Goal: Task Accomplishment & Management: Manage account settings

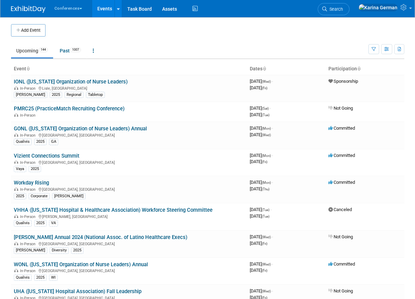
click at [350, 2] on li "Search" at bounding box center [334, 8] width 32 height 17
click at [343, 7] on span "Search" at bounding box center [335, 9] width 16 height 5
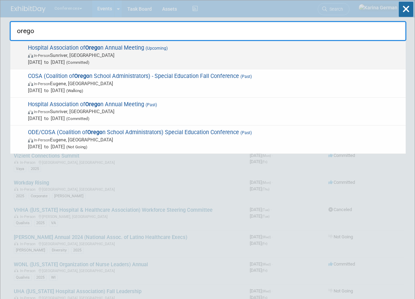
type input "orego"
click at [89, 58] on span "In-Person Sunriver, OR" at bounding box center [215, 55] width 375 height 7
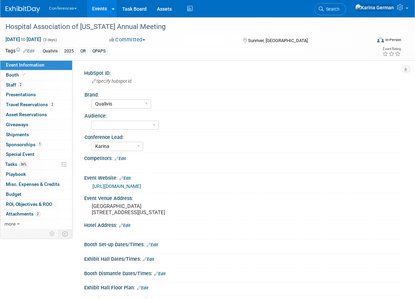
select select "Qualivis"
select select "Karina"
click at [36, 165] on link "36% Tasks 36%" at bounding box center [36, 165] width 72 height 10
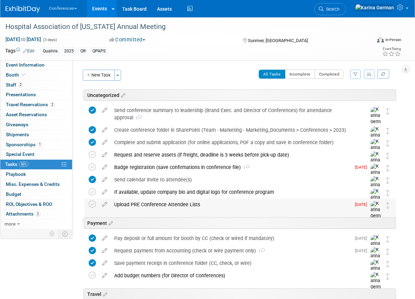
click at [143, 208] on div "Upload PRE Conference Attendee Lists" at bounding box center [231, 205] width 240 height 12
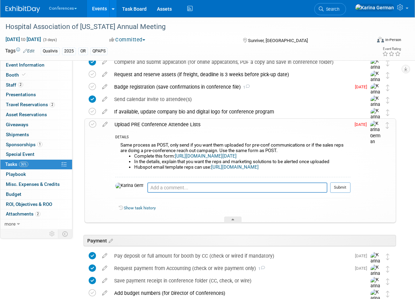
scroll to position [89, 0]
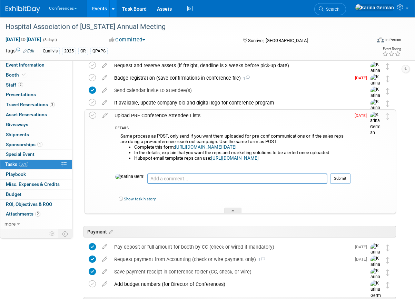
click at [143, 113] on div "Upload PRE Conference Attendee Lists" at bounding box center [231, 116] width 240 height 12
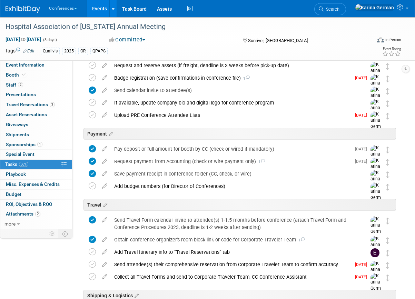
click at [346, 2] on li "Search" at bounding box center [331, 8] width 32 height 17
click at [346, 3] on li "Search" at bounding box center [331, 8] width 32 height 17
click at [346, 15] on link "Search" at bounding box center [331, 9] width 32 height 12
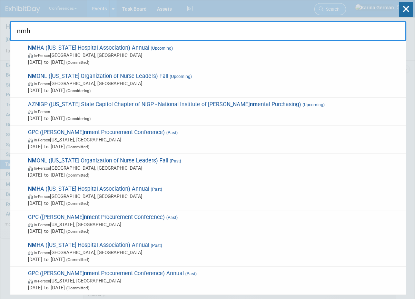
type input "nmha"
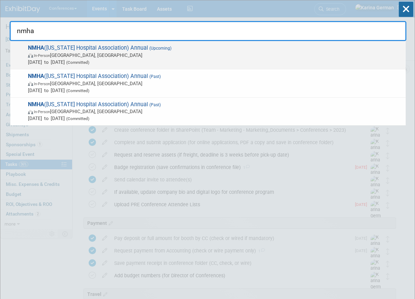
click at [244, 54] on span "In-Person Albuquerque, NM" at bounding box center [215, 55] width 375 height 7
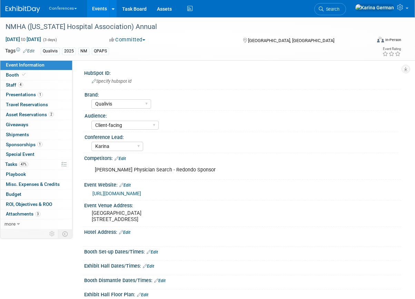
select select "Qualivis"
select select "Client-facing"
select select "Karina"
click at [36, 87] on link "4 Staff 4" at bounding box center [36, 85] width 72 height 10
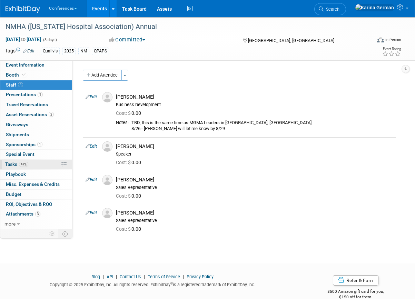
click at [30, 161] on link "47% Tasks 47%" at bounding box center [36, 165] width 72 height 10
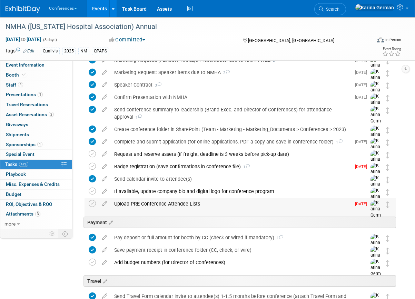
click at [145, 203] on div "Upload PRE Conference Attendee Lists" at bounding box center [231, 204] width 240 height 12
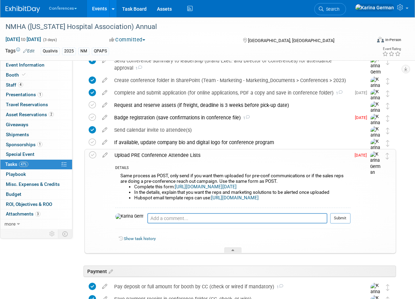
scroll to position [114, 0]
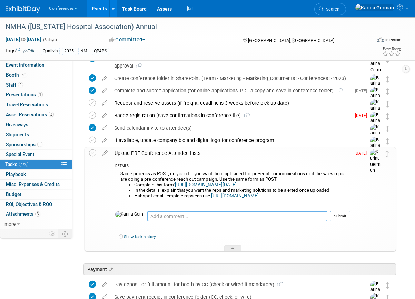
click at [149, 222] on textarea at bounding box center [237, 216] width 180 height 10
type textarea "r"
type textarea "sent to team and uploaded to hubspot"
click at [346, 222] on button "Submit" at bounding box center [340, 216] width 20 height 10
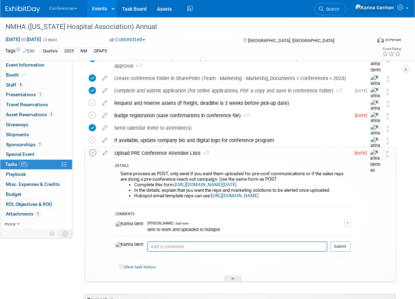
click at [95, 152] on icon at bounding box center [92, 153] width 7 height 7
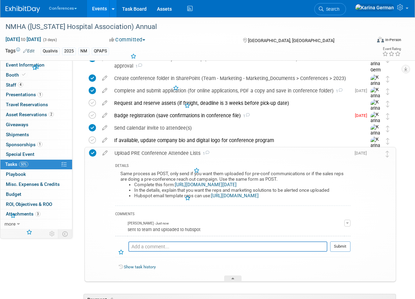
click at [226, 185] on link "https://forms.monday.com/forms/aae04596fff7cdb63096c70fe9d2b002?r=use1" at bounding box center [206, 184] width 62 height 5
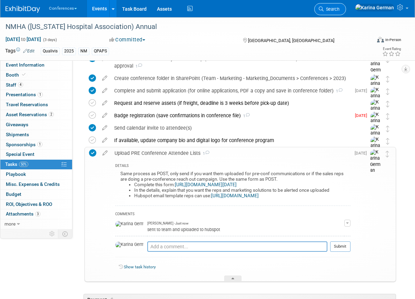
click at [340, 9] on span "Search" at bounding box center [332, 9] width 16 height 5
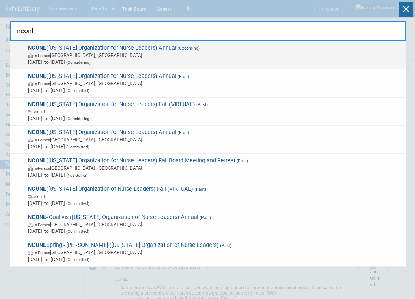
type input "nconl"
click at [188, 58] on span "In-Person Greensboro, NC" at bounding box center [215, 55] width 375 height 7
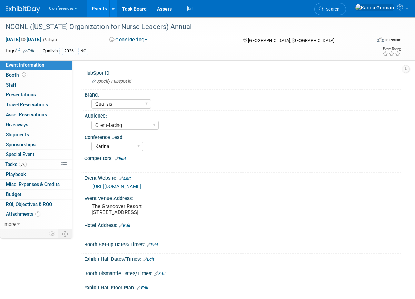
select select "Qualivis"
select select "Client-facing"
select select "Karina"
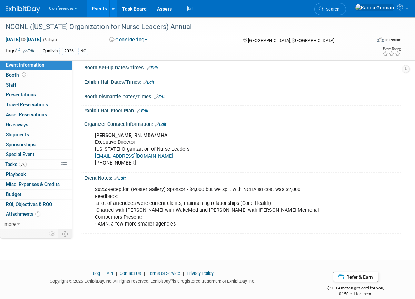
scroll to position [193, 0]
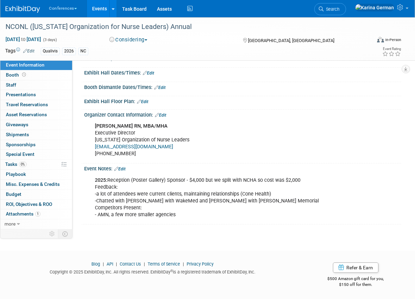
click at [125, 169] on link "Edit" at bounding box center [119, 169] width 11 height 5
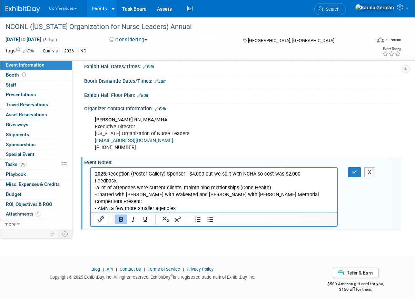
scroll to position [0, 0]
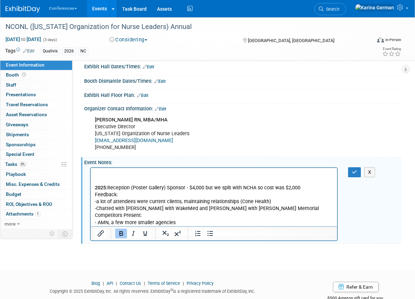
click at [106, 176] on p "Rich Text Area. Press ALT-0 for help." at bounding box center [214, 174] width 239 height 7
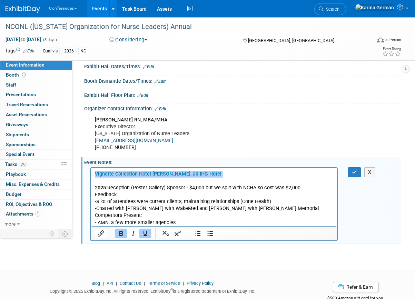
drag, startPoint x: 201, startPoint y: 174, endPoint x: 109, endPoint y: 167, distance: 91.5
click at [109, 168] on html "Vignette Collection Hotel [PERSON_NAME], an IHG Hotel 2025: Reception (Poster G…" at bounding box center [214, 197] width 247 height 58
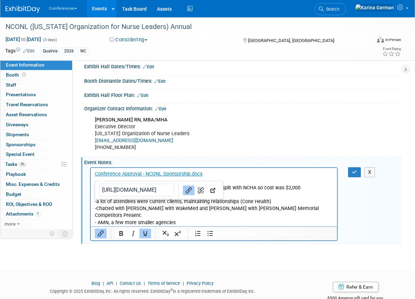
click at [265, 180] on p "Rich Text Area. Press ALT-0 for help." at bounding box center [214, 180] width 239 height 7
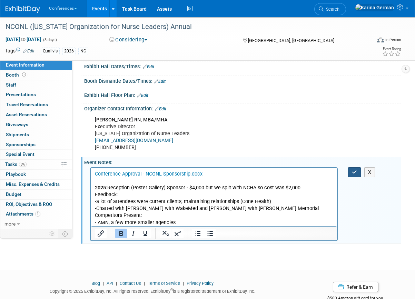
click at [358, 177] on button "button" at bounding box center [354, 172] width 13 height 10
